Goal: Find specific page/section: Find specific page/section

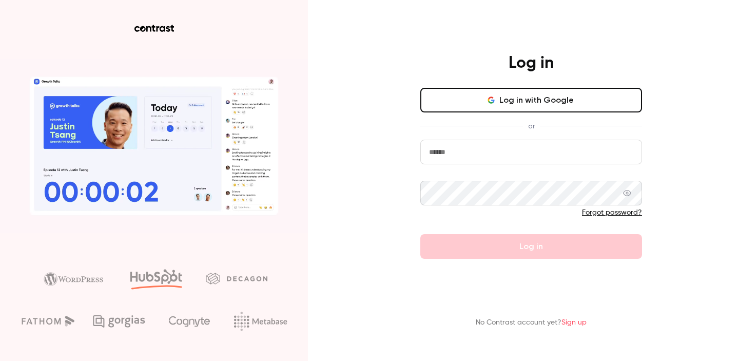
click at [525, 108] on button "Log in with Google" at bounding box center [532, 100] width 222 height 25
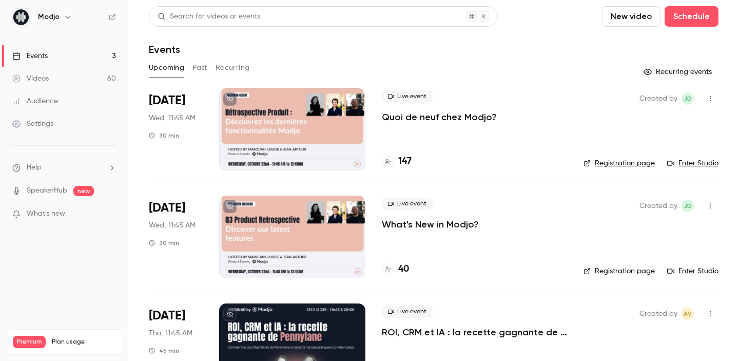
click at [434, 118] on p "Quoi de neuf chez Modjo?" at bounding box center [439, 117] width 115 height 12
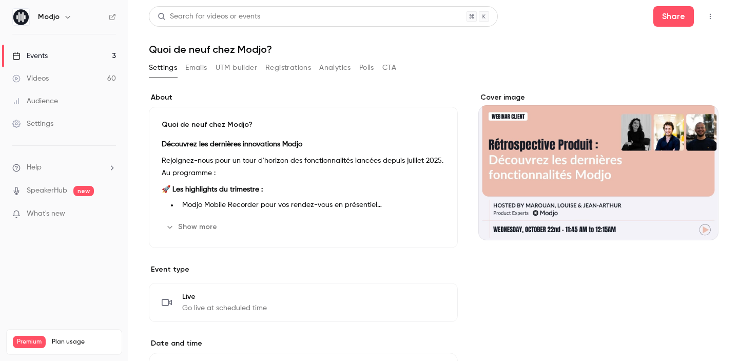
click at [86, 192] on span "new" at bounding box center [83, 191] width 21 height 10
click at [47, 191] on link "SpeakerHub" at bounding box center [47, 190] width 41 height 11
